Goal: Information Seeking & Learning: Understand process/instructions

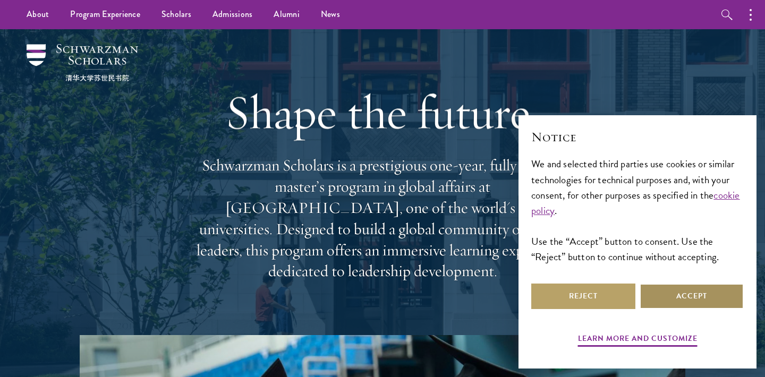
click at [664, 294] on button "Accept" at bounding box center [692, 297] width 104 height 26
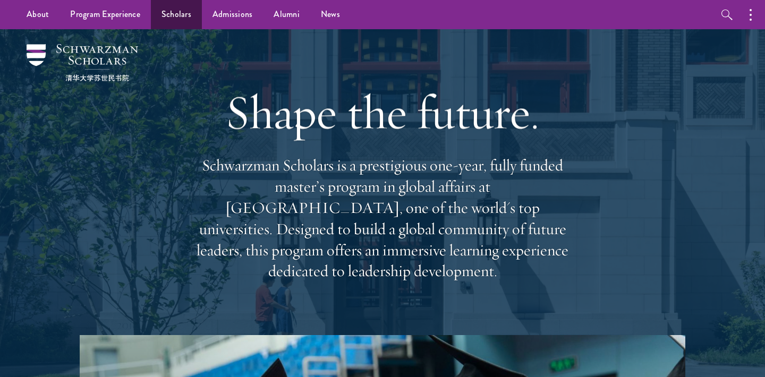
click at [169, 11] on link "Scholars" at bounding box center [176, 14] width 51 height 29
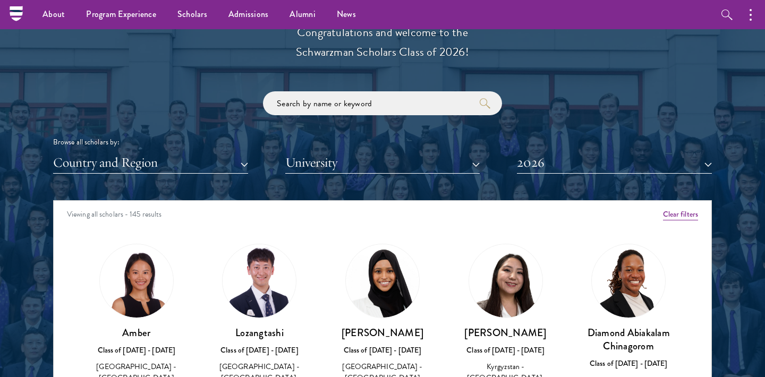
scroll to position [1209, 0]
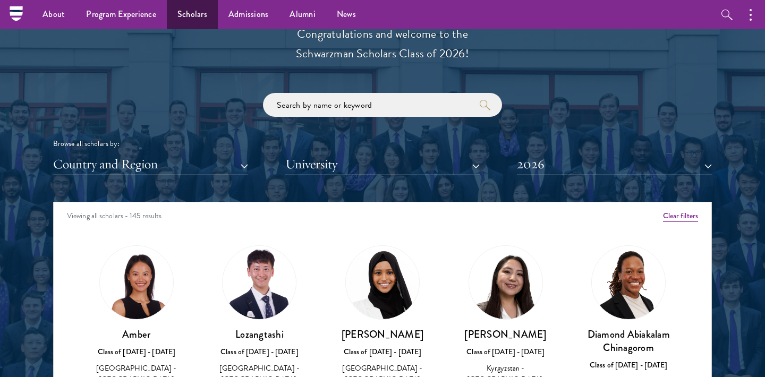
click at [184, 11] on link "Scholars" at bounding box center [192, 14] width 51 height 29
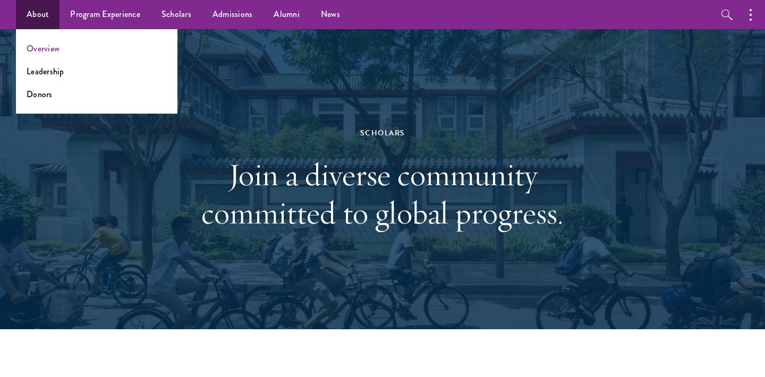
click at [45, 48] on link "Overview" at bounding box center [43, 49] width 33 height 12
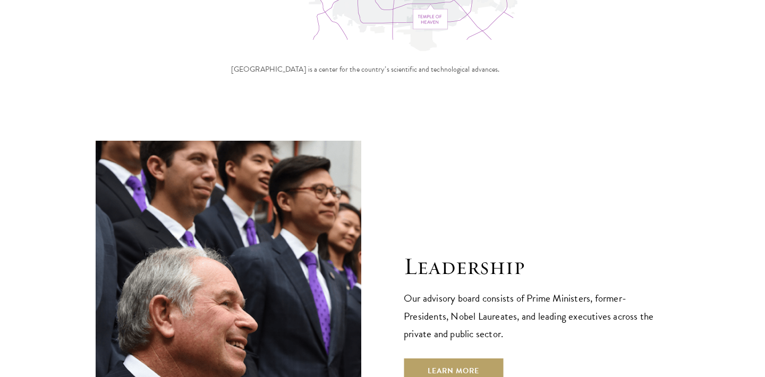
scroll to position [3622, 0]
click at [452, 358] on link "Learn More" at bounding box center [453, 371] width 99 height 26
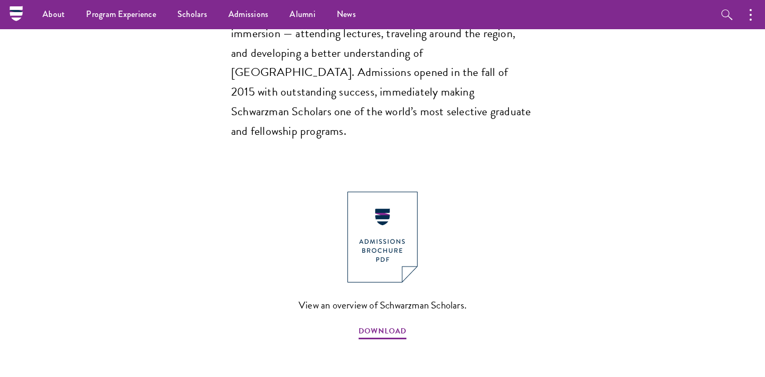
scroll to position [1048, 0]
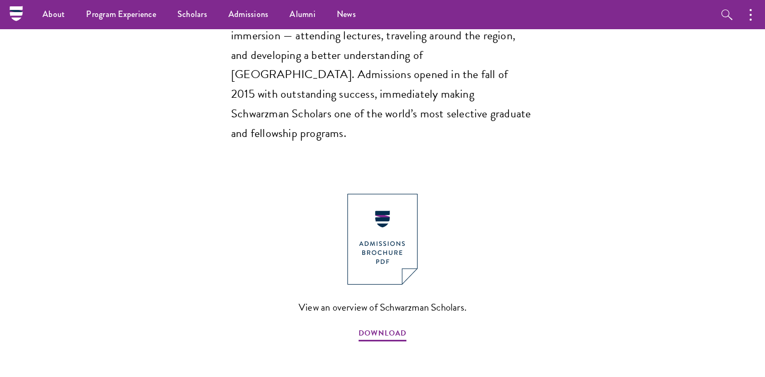
click at [384, 194] on img at bounding box center [382, 239] width 70 height 91
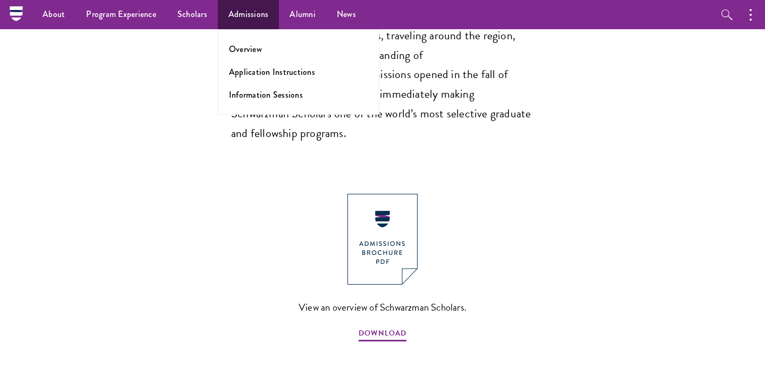
scroll to position [1048, 1]
click at [248, 68] on link "Application Instructions" at bounding box center [272, 72] width 86 height 12
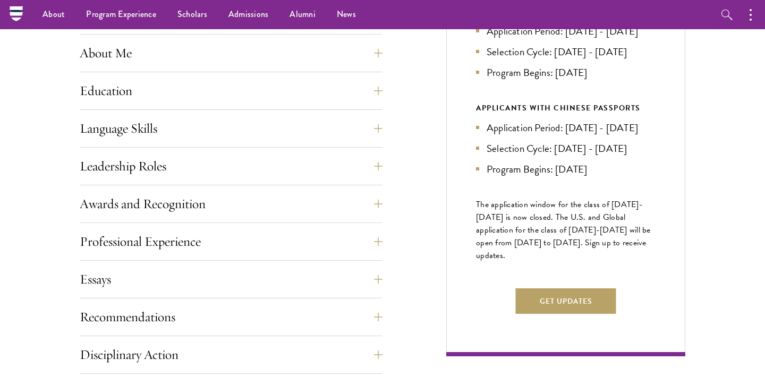
scroll to position [495, 0]
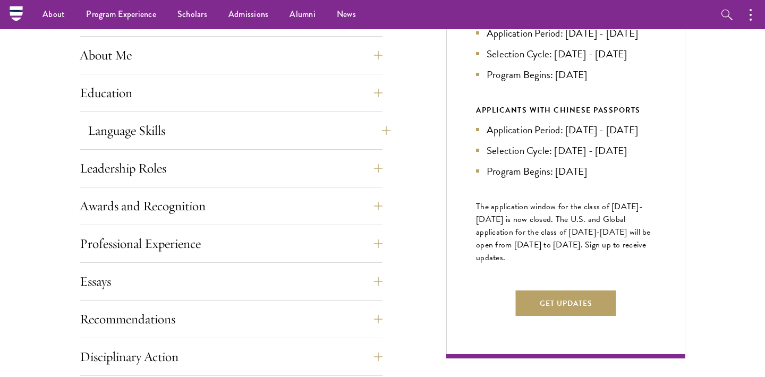
click at [384, 128] on button "Language Skills" at bounding box center [239, 131] width 303 height 26
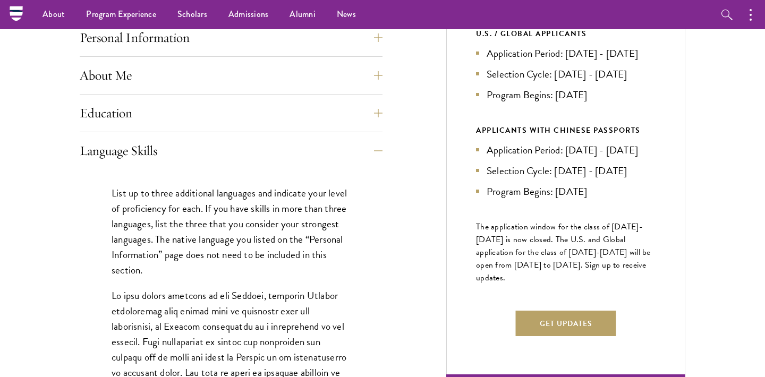
scroll to position [471, 0]
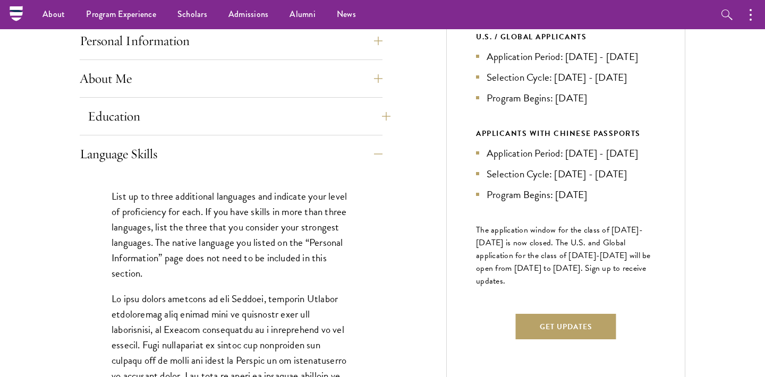
click at [384, 112] on button "Education" at bounding box center [239, 117] width 303 height 26
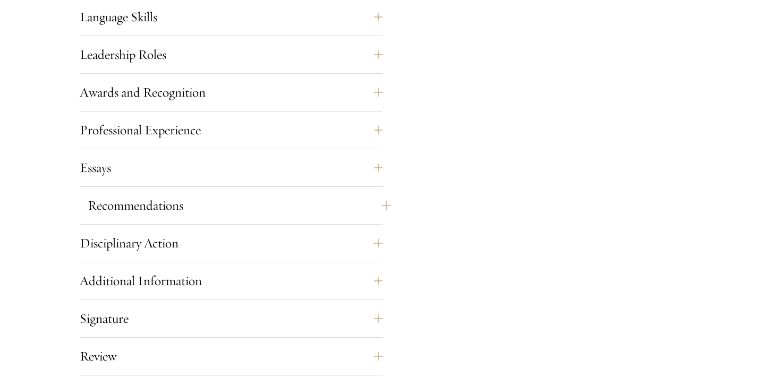
scroll to position [1858, 0]
click at [383, 200] on button "Recommendations" at bounding box center [239, 205] width 303 height 26
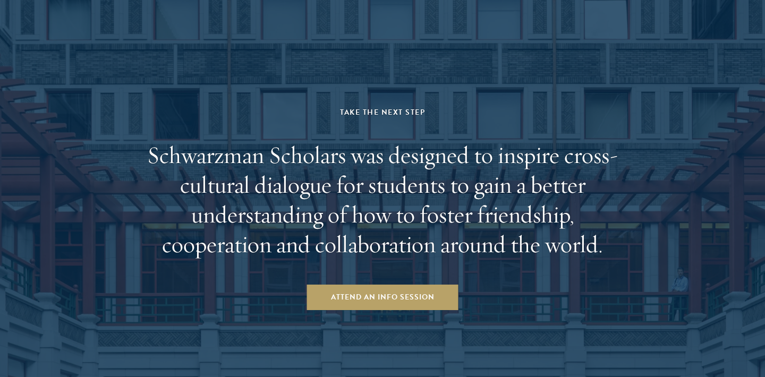
scroll to position [2379, 0]
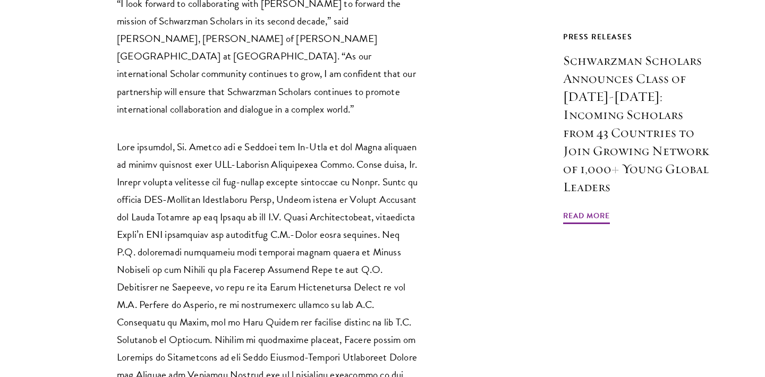
scroll to position [974, 0]
